Goal: Task Accomplishment & Management: Complete application form

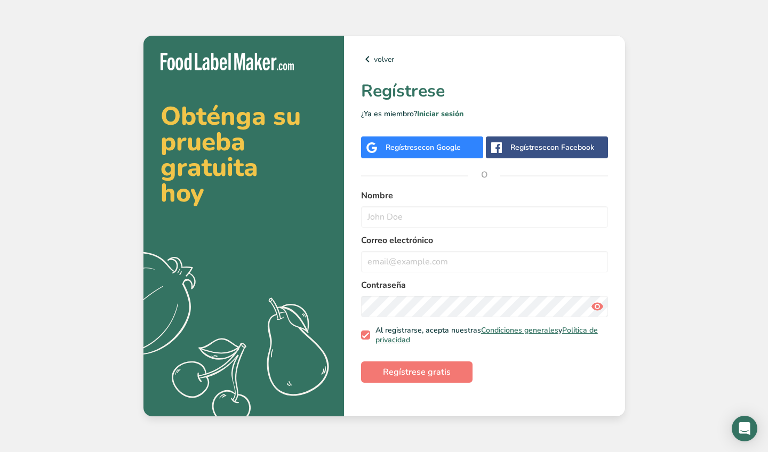
click at [426, 146] on span "con Google" at bounding box center [441, 147] width 39 height 10
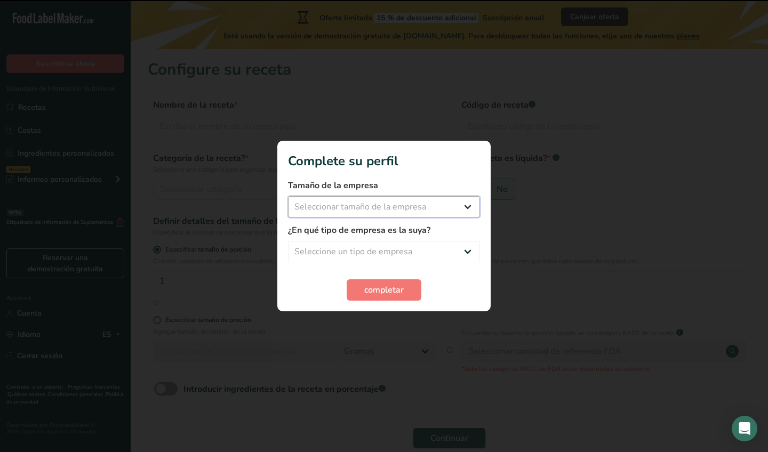
click at [475, 208] on select "Seleccionar tamaño de la empresa Menos de 10 empleados De 10 a 50 empleados De …" at bounding box center [384, 206] width 192 height 21
select select "1"
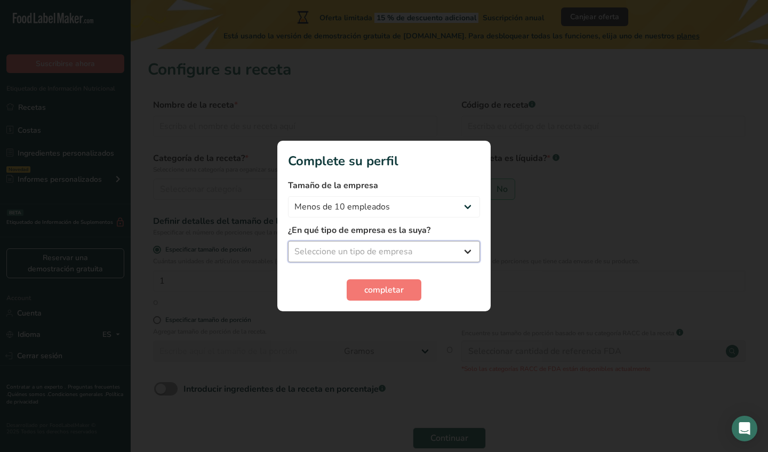
select select "8"
click at [404, 290] on button "completar" at bounding box center [384, 290] width 75 height 21
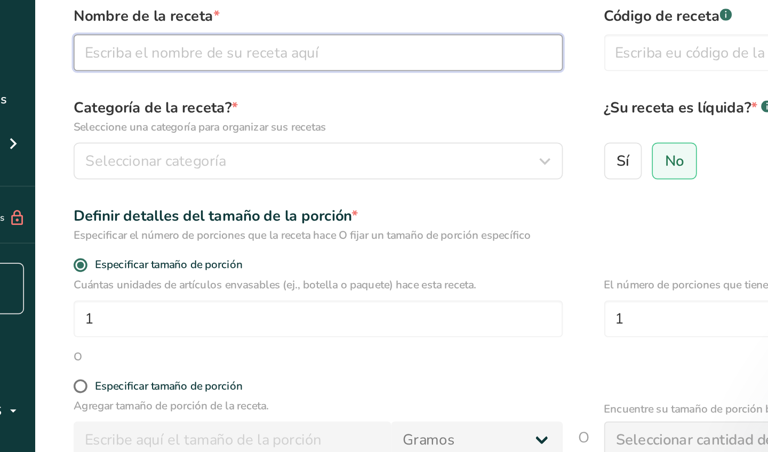
click at [158, 116] on input "text" at bounding box center [295, 126] width 284 height 21
type input "s"
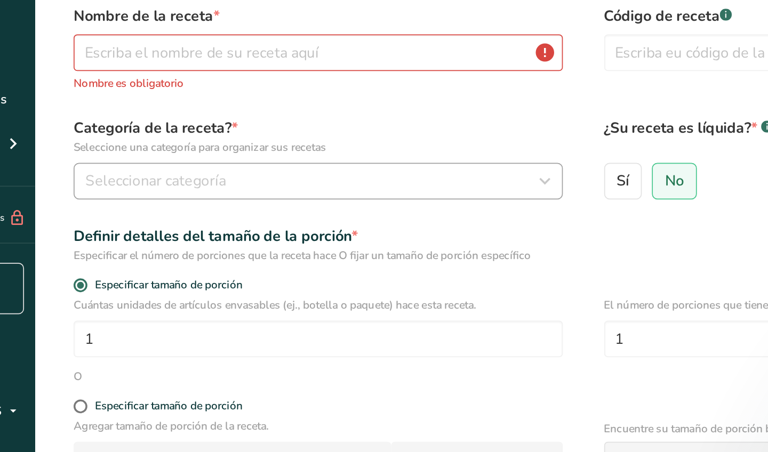
click at [160, 195] on span "Seleccionar categoría" at bounding box center [201, 201] width 82 height 13
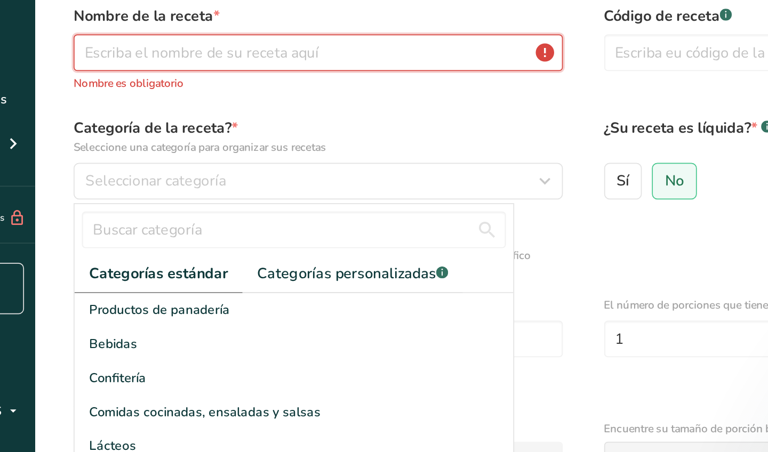
click at [153, 116] on input "text" at bounding box center [295, 126] width 284 height 21
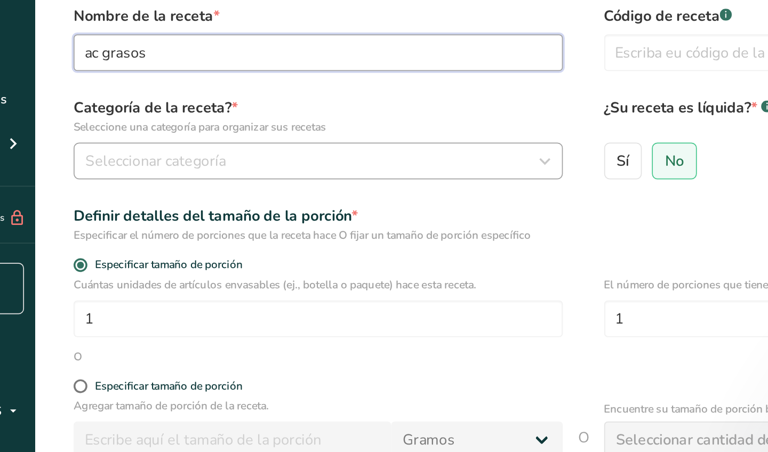
type input "ac grasos"
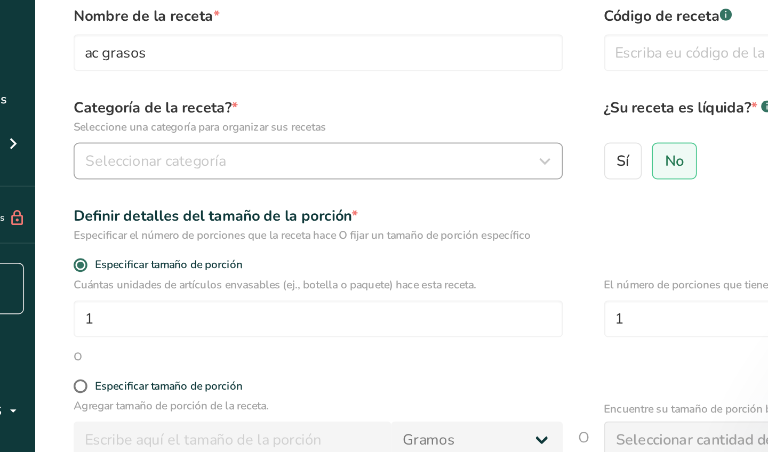
click at [160, 183] on span "Seleccionar categoría" at bounding box center [201, 189] width 82 height 13
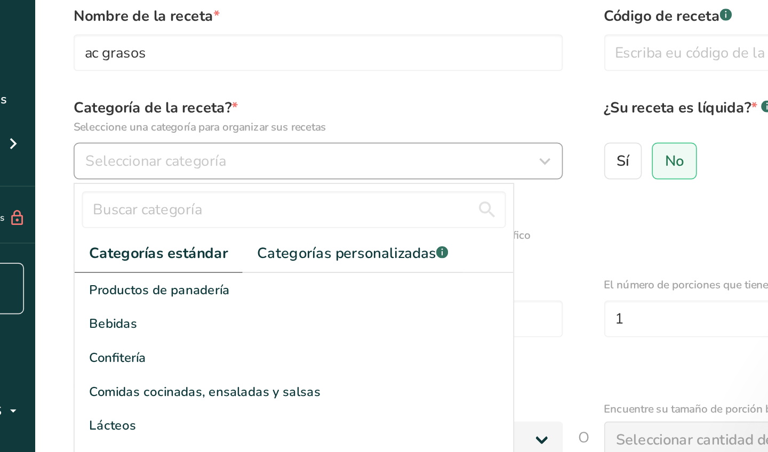
click at [160, 183] on span "Seleccionar categoría" at bounding box center [201, 189] width 82 height 13
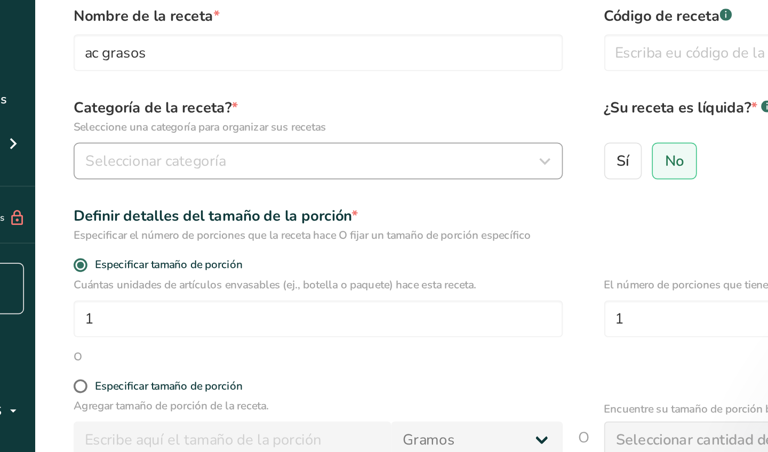
click at [420, 180] on icon "button" at bounding box center [426, 189] width 13 height 19
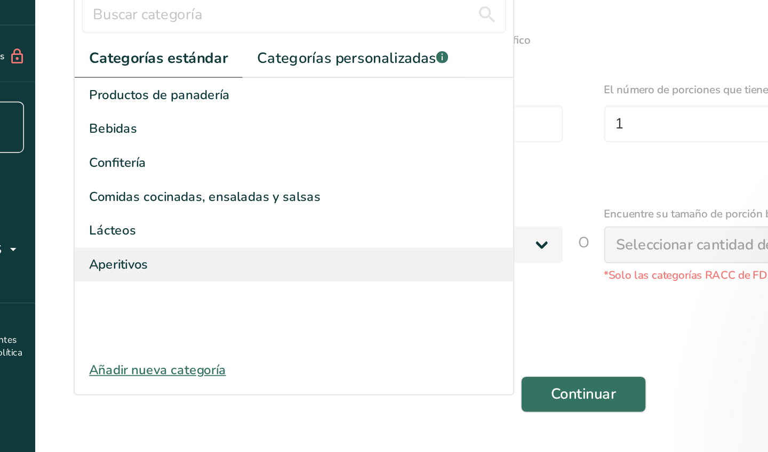
scroll to position [21, 0]
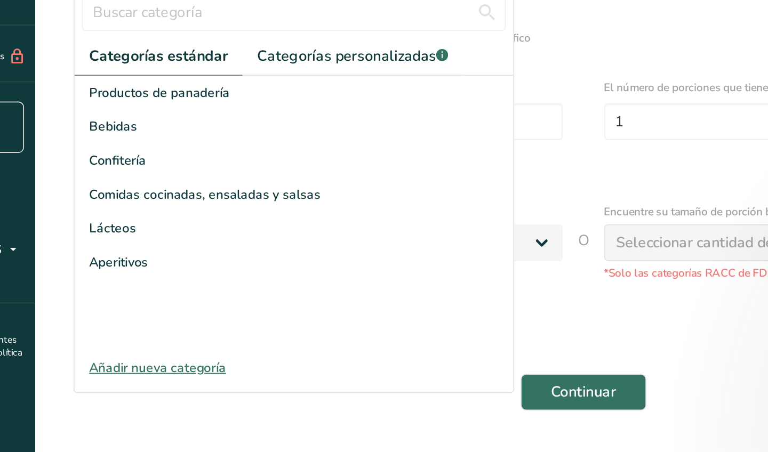
click at [154, 398] on div "Añadir nueva categoría" at bounding box center [281, 403] width 255 height 11
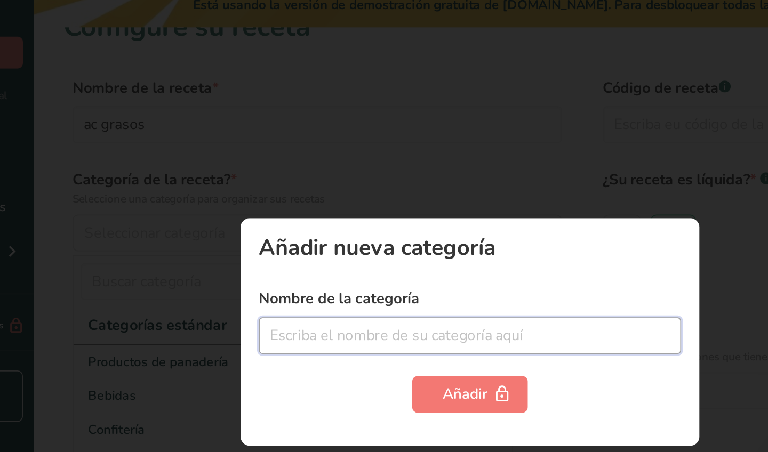
click at [261, 218] on input "text" at bounding box center [383, 228] width 245 height 21
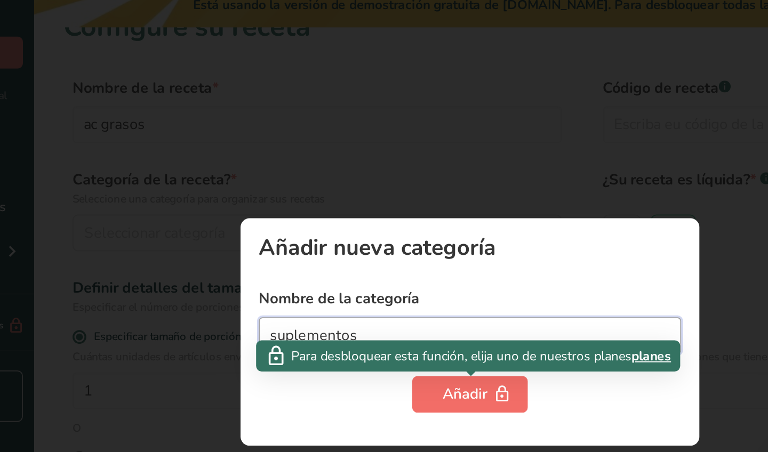
type input "suplementos"
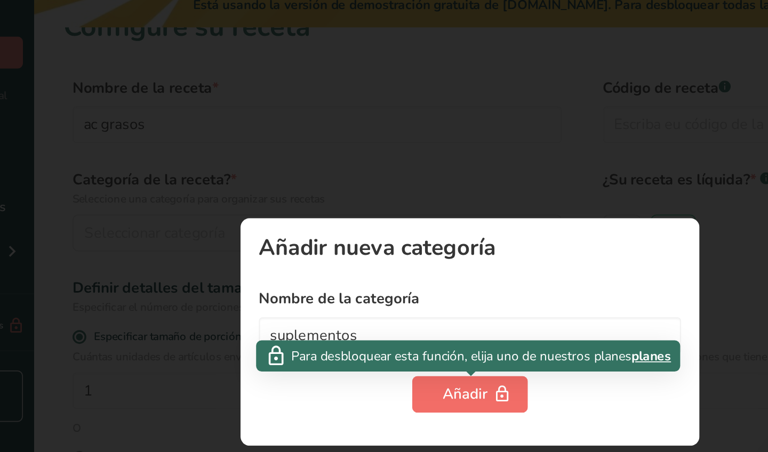
click at [368, 256] on div "Añadir" at bounding box center [384, 262] width 32 height 13
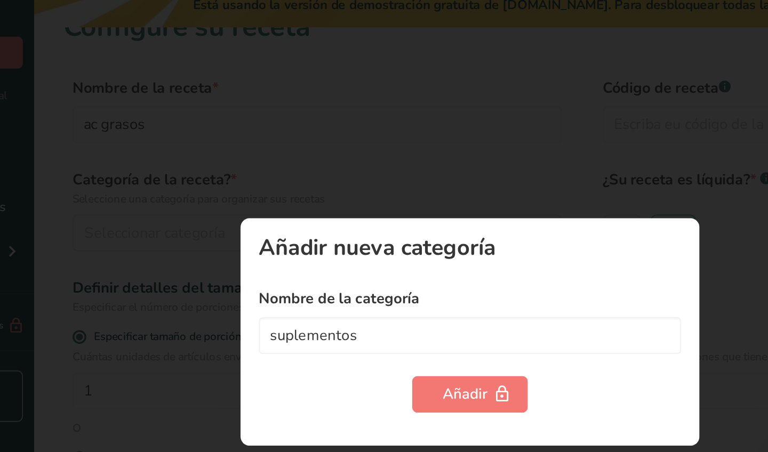
click at [199, 85] on div at bounding box center [384, 226] width 768 height 452
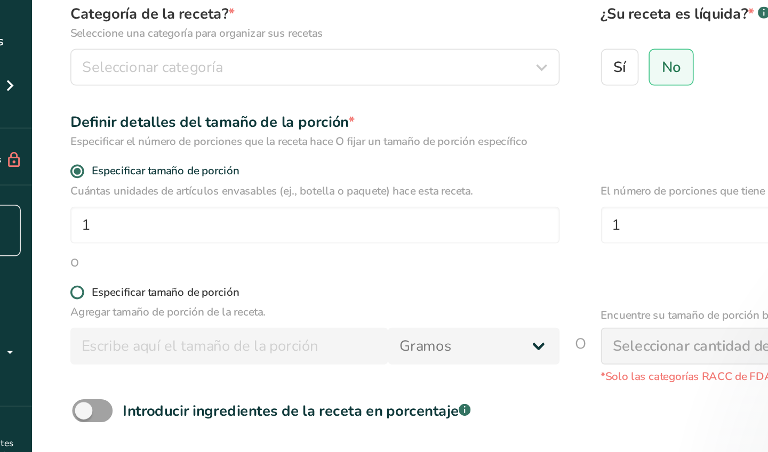
click at [153, 296] on span at bounding box center [157, 300] width 8 height 8
click at [153, 296] on input "Especificar tamaño de porción" at bounding box center [156, 299] width 7 height 7
radio input "true"
radio input "false"
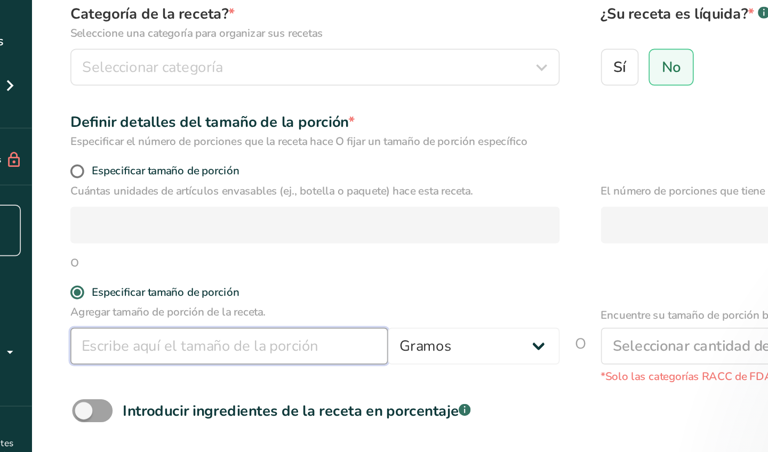
click at [153, 320] on input "number" at bounding box center [245, 330] width 185 height 21
type input "1"
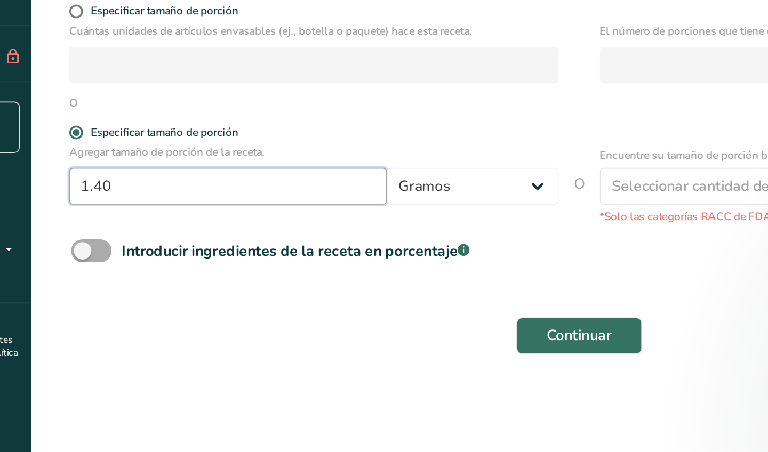
scroll to position [54, 0]
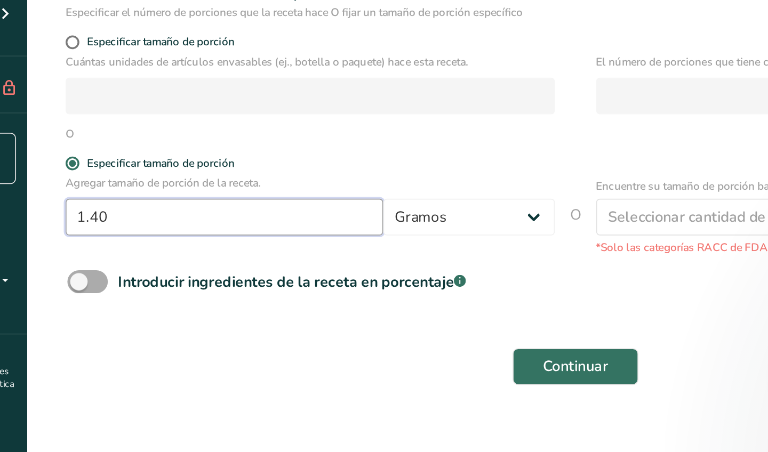
type input "1.40"
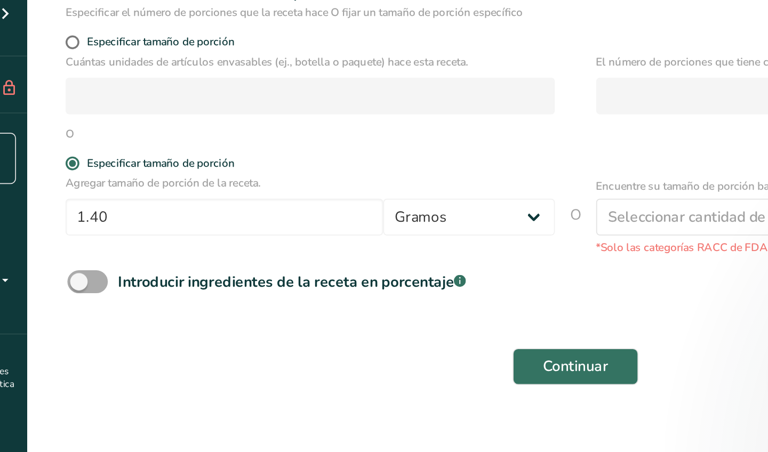
click at [154, 329] on span at bounding box center [165, 335] width 23 height 13
click at [154, 332] on input "Introducir ingredientes de la receta en porcentaje .a-a{fill:#347362;}.b-a{fill…" at bounding box center [157, 335] width 7 height 7
checkbox input "true"
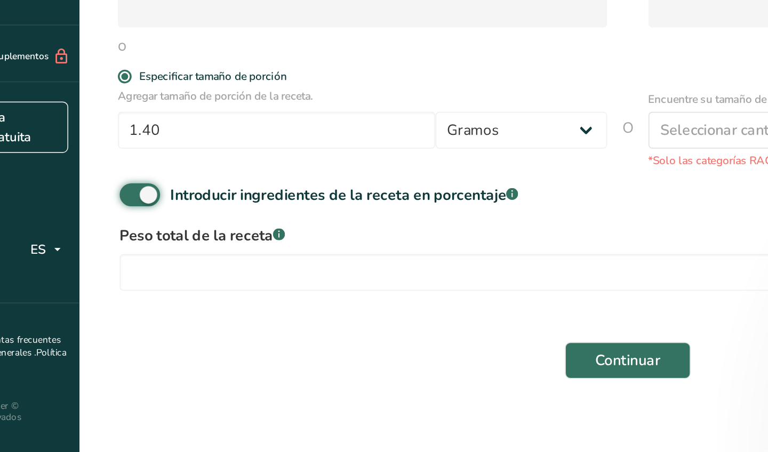
scroll to position [87, 0]
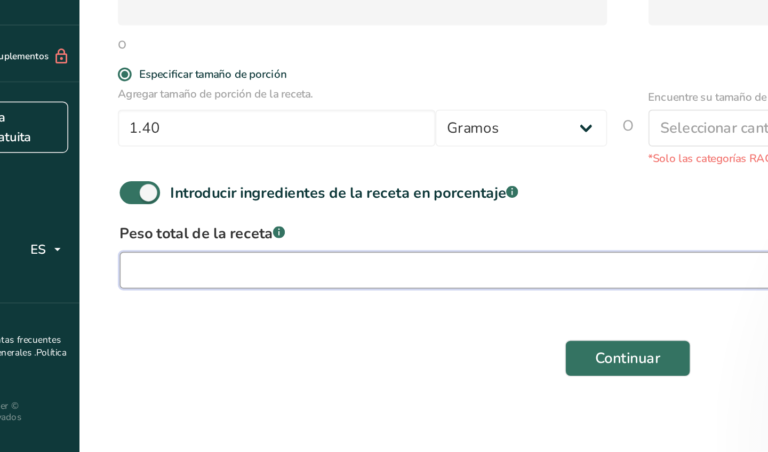
click at [183, 336] on input "number" at bounding box center [416, 346] width 524 height 21
click at [154, 336] on input "number" at bounding box center [416, 346] width 524 height 21
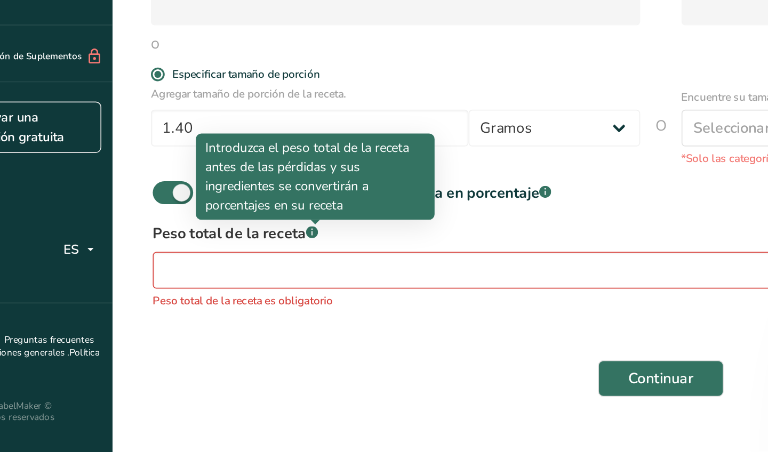
click at [246, 324] on icon at bounding box center [246, 325] width 1 height 3
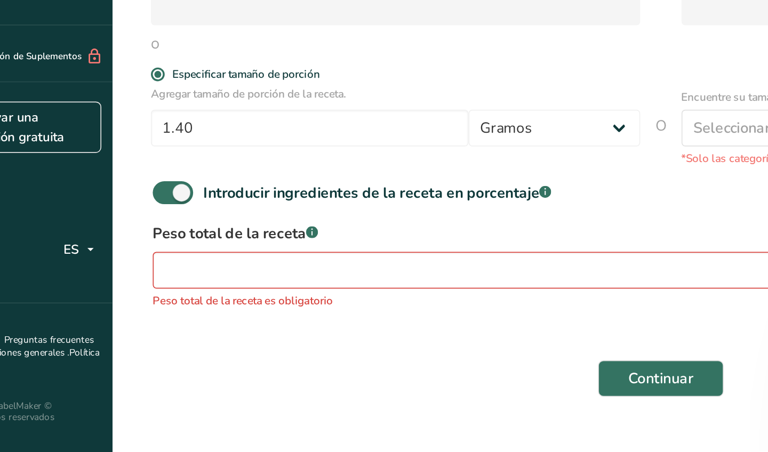
click at [246, 324] on icon at bounding box center [246, 325] width 1 height 3
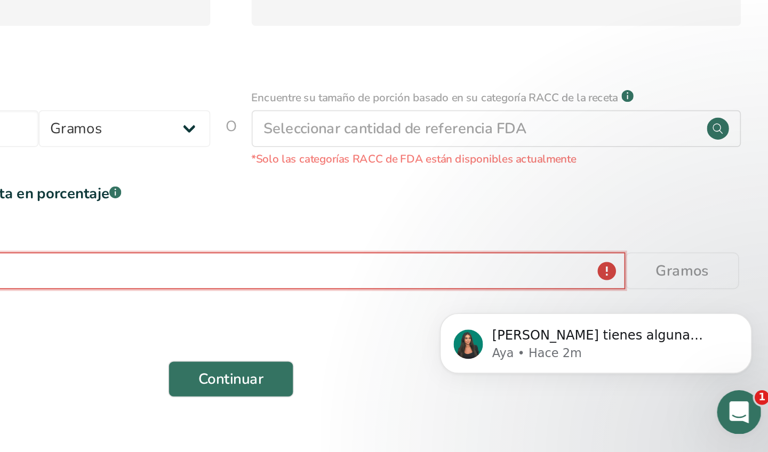
click at [351, 336] on input "number" at bounding box center [416, 346] width 524 height 21
click at [353, 336] on input "number" at bounding box center [416, 346] width 524 height 21
click at [354, 336] on input "number" at bounding box center [416, 346] width 524 height 21
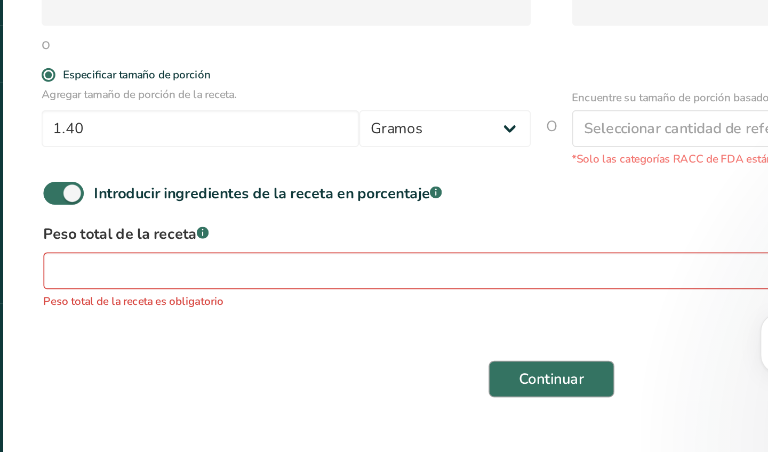
click at [430, 403] on span "Continuar" at bounding box center [449, 409] width 38 height 13
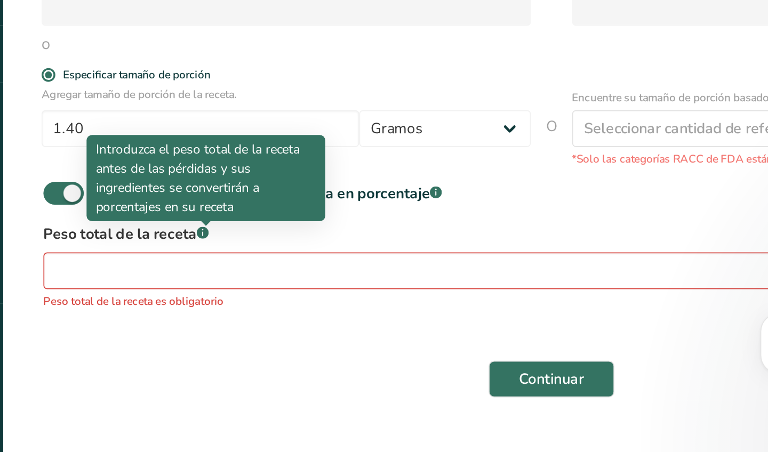
click at [246, 318] on div at bounding box center [248, 320] width 5 height 5
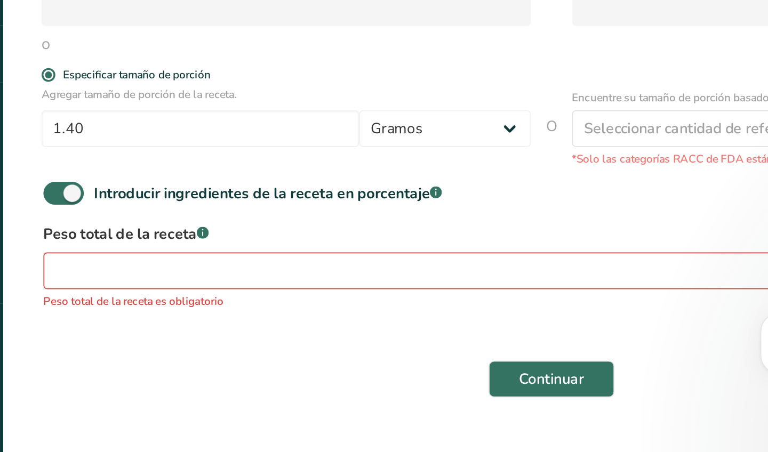
click at [243, 321] on rect at bounding box center [246, 324] width 7 height 7
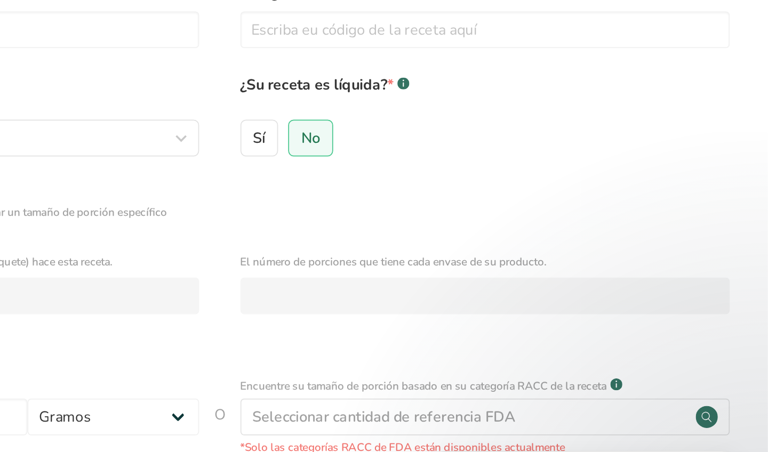
scroll to position [70, 0]
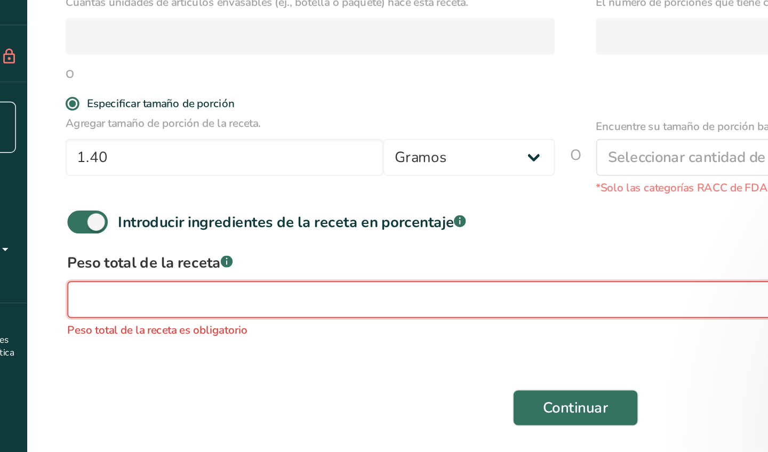
drag, startPoint x: 46, startPoint y: 173, endPoint x: 108, endPoint y: 171, distance: 61.9
click at [154, 353] on input "number" at bounding box center [416, 363] width 524 height 21
drag, startPoint x: 43, startPoint y: 172, endPoint x: 219, endPoint y: 176, distance: 175.5
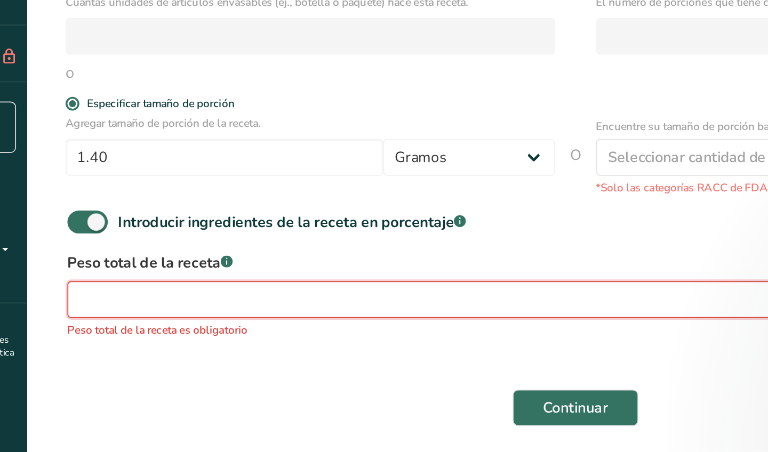
click at [219, 353] on input "number" at bounding box center [416, 363] width 524 height 21
drag, startPoint x: 45, startPoint y: 173, endPoint x: 268, endPoint y: 178, distance: 223.0
click at [268, 353] on input "number" at bounding box center [416, 363] width 524 height 21
drag, startPoint x: 44, startPoint y: 173, endPoint x: 336, endPoint y: 174, distance: 291.8
click at [336, 353] on input "number" at bounding box center [416, 363] width 524 height 21
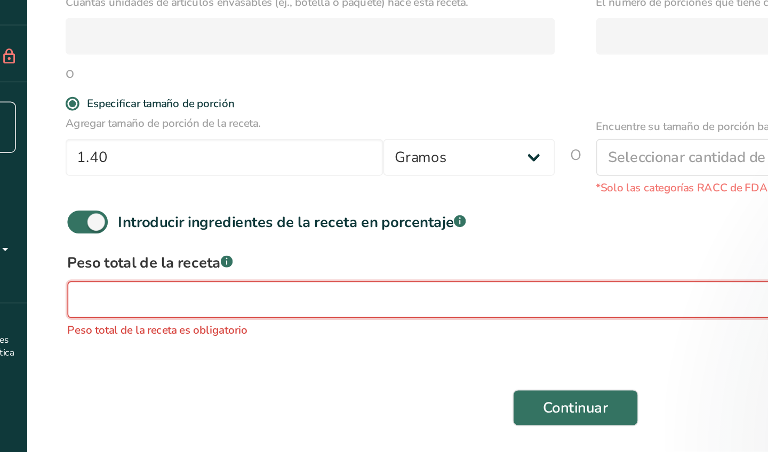
click at [160, 353] on input "number" at bounding box center [416, 363] width 524 height 21
click at [148, 410] on div "Continuar" at bounding box center [449, 427] width 603 height 34
click at [154, 377] on p "Peso total de la receta es obligatorio" at bounding box center [449, 382] width 591 height 10
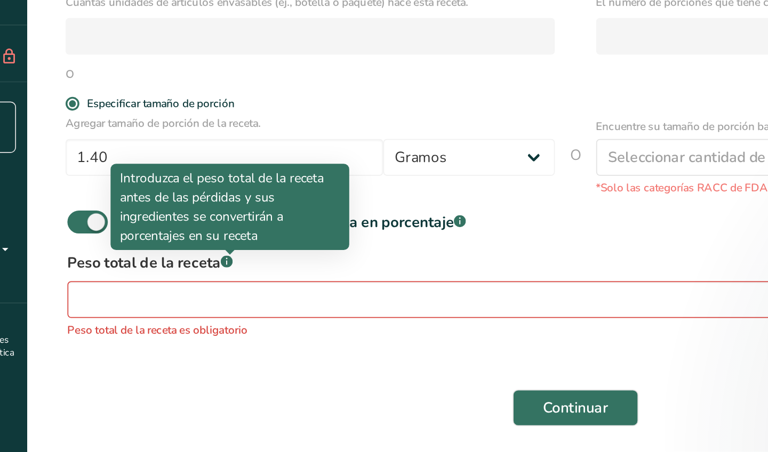
click at [246, 341] on icon at bounding box center [246, 342] width 1 height 3
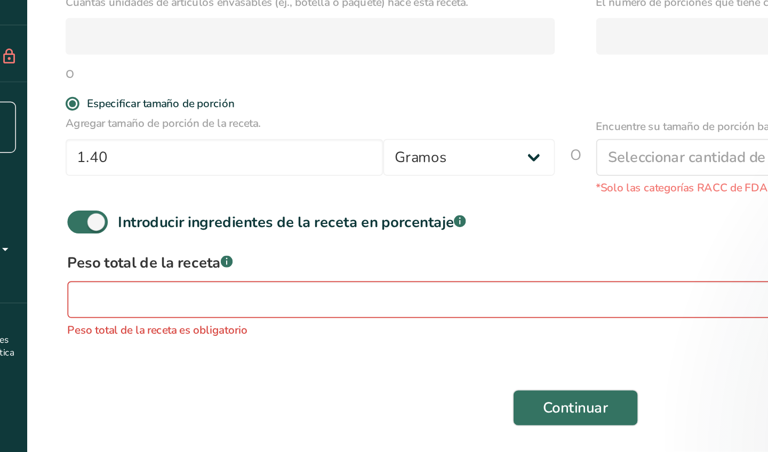
click at [246, 341] on icon at bounding box center [246, 342] width 1 height 3
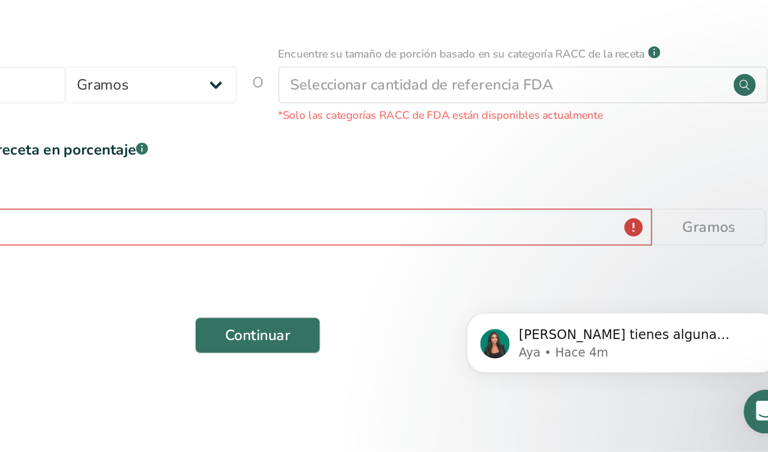
scroll to position [113, 0]
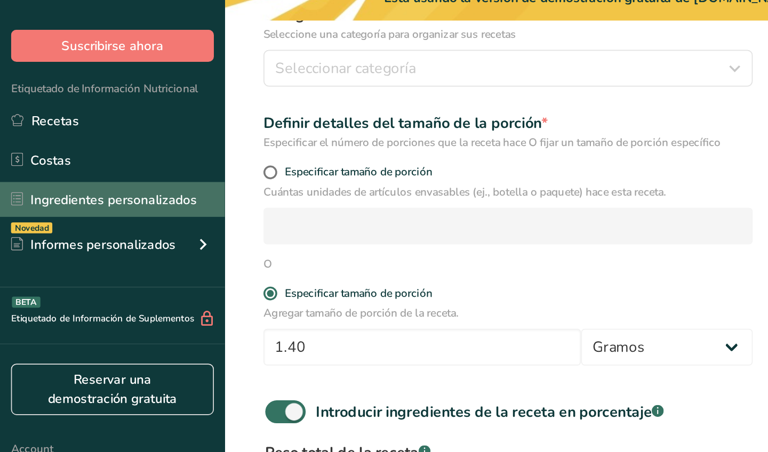
click at [96, 143] on link "Ingredientes personalizados" at bounding box center [65, 153] width 131 height 20
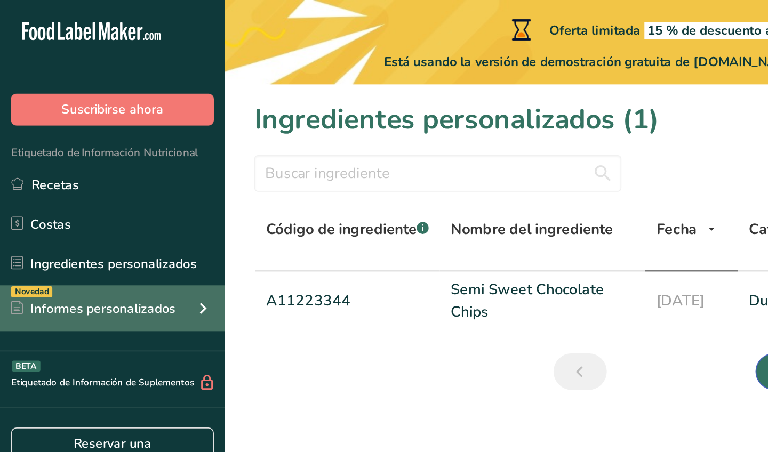
click at [98, 177] on div "Informes personalizados" at bounding box center [53, 179] width 95 height 11
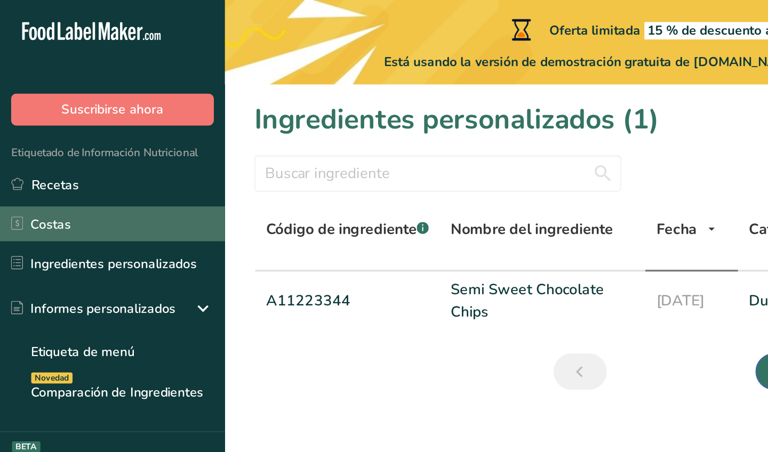
click at [87, 131] on link "Costas" at bounding box center [65, 130] width 131 height 20
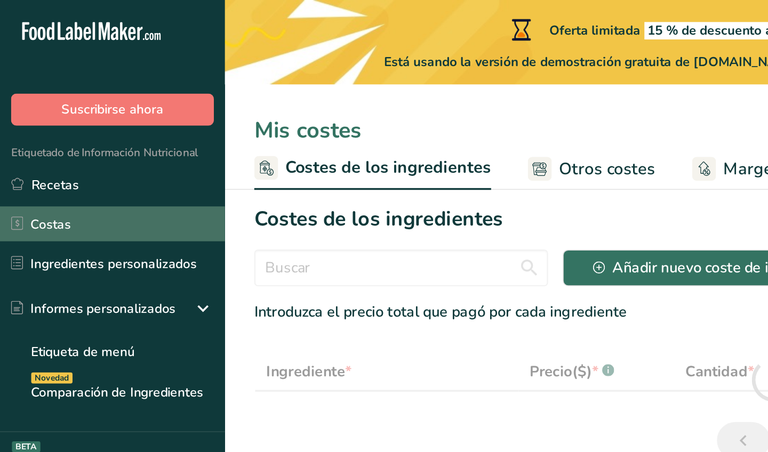
select select "1"
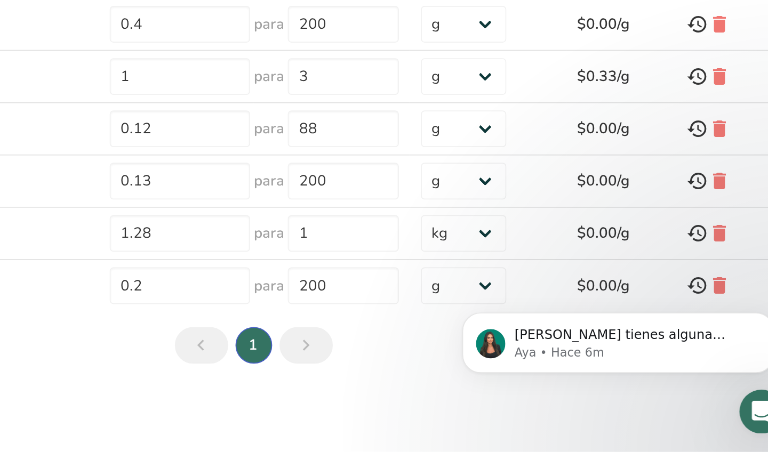
scroll to position [130, 0]
click at [474, 381] on icon "Siguiente página" at bounding box center [480, 390] width 13 height 19
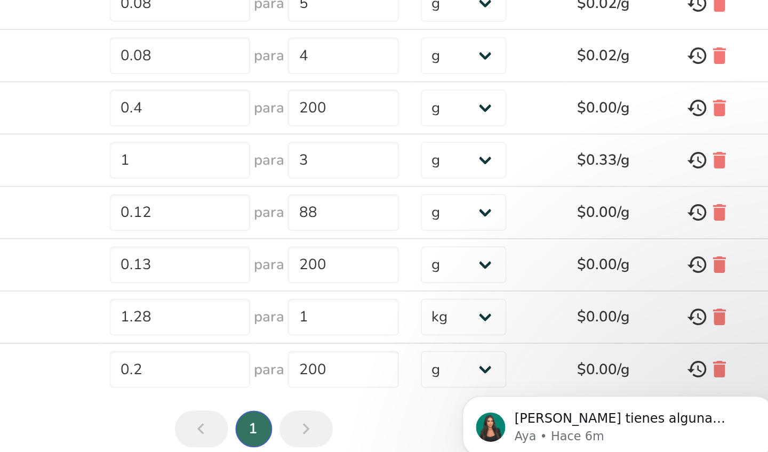
scroll to position [84, 0]
